Goal: Task Accomplishment & Management: Manage account settings

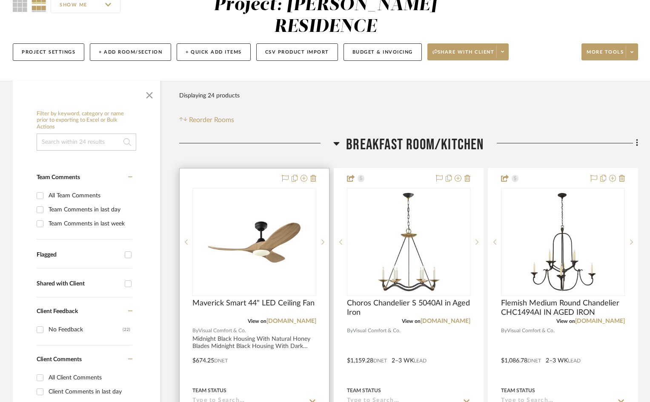
scroll to position [128, 0]
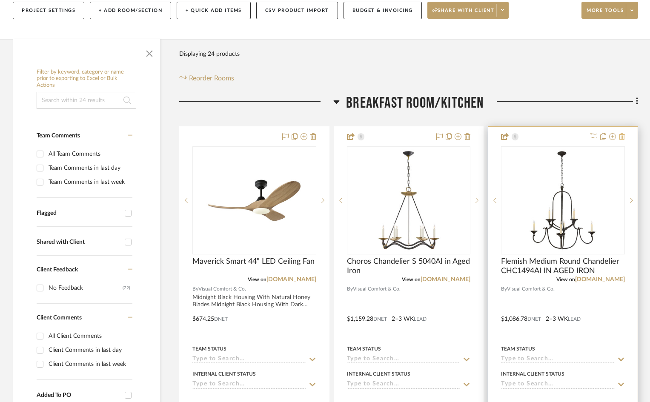
click at [623, 133] on icon at bounding box center [622, 136] width 6 height 7
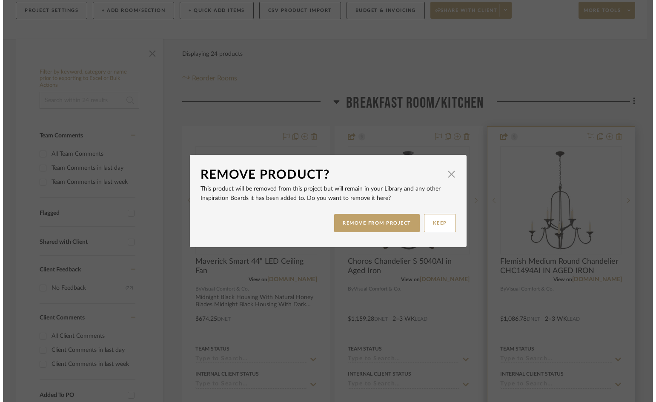
scroll to position [0, 0]
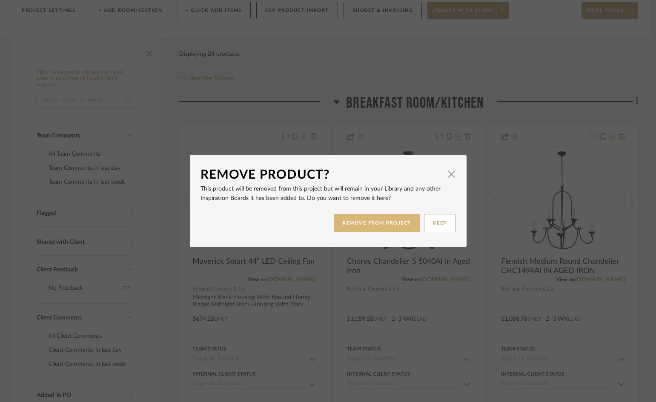
click at [402, 218] on button "REMOVE FROM PROJECT" at bounding box center [377, 223] width 86 height 18
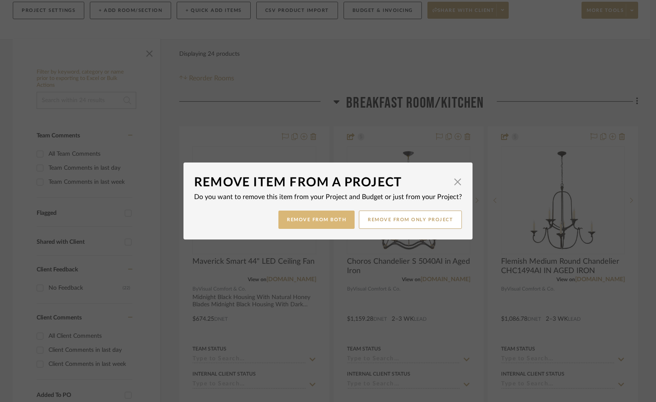
click at [320, 220] on button "Remove from Both" at bounding box center [317, 220] width 76 height 18
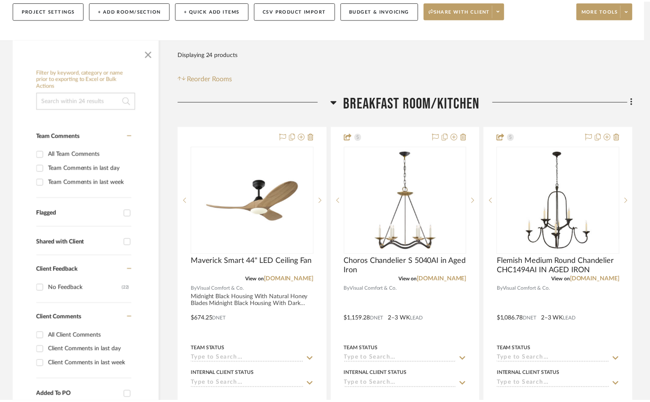
scroll to position [128, 0]
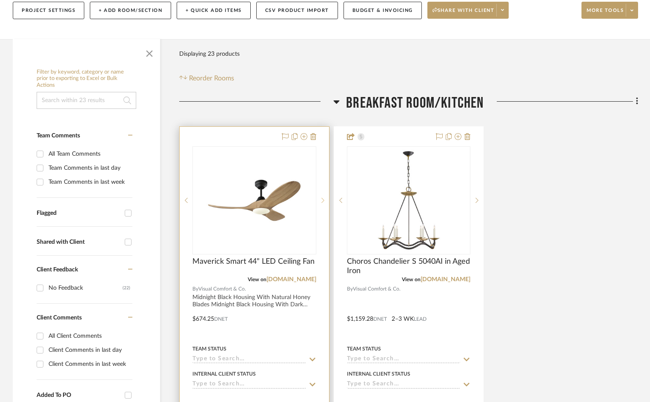
click at [322, 198] on icon at bounding box center [323, 201] width 3 height 6
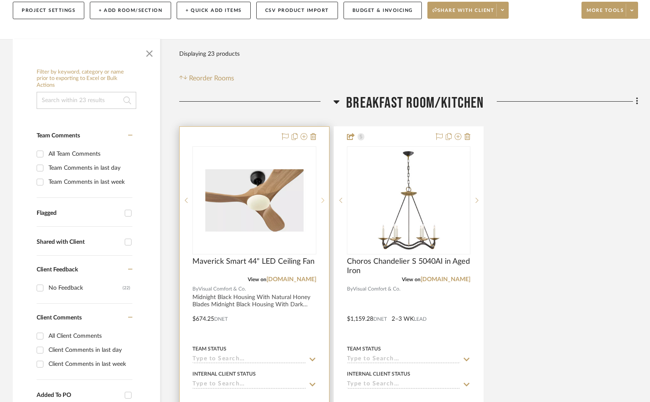
click at [322, 198] on icon at bounding box center [323, 201] width 3 height 6
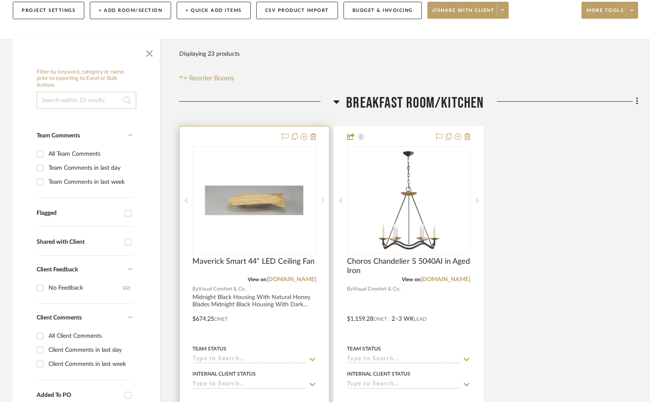
click at [322, 198] on icon at bounding box center [323, 201] width 3 height 6
